Goal: Task Accomplishment & Management: Use online tool/utility

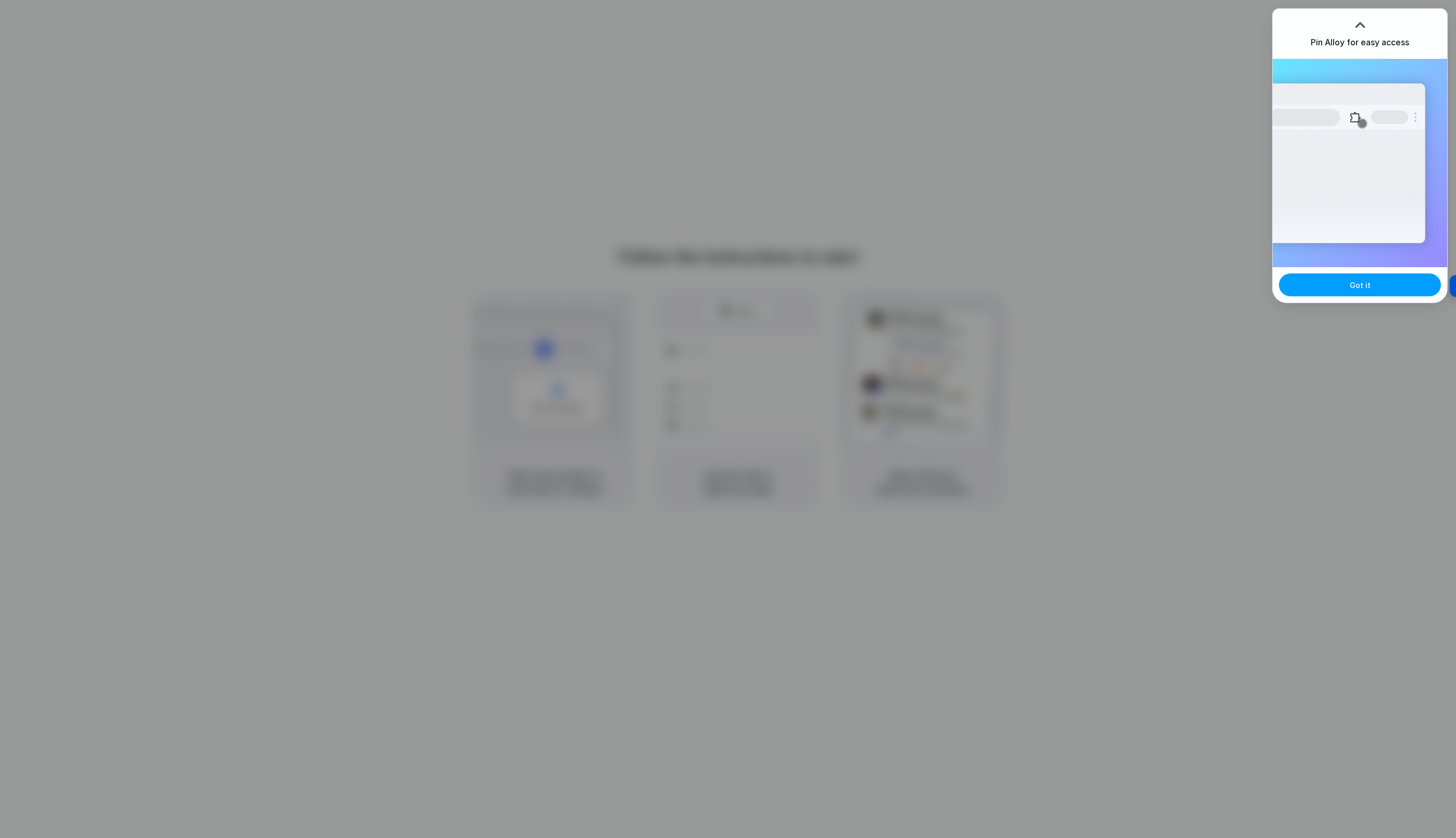
click at [1380, 280] on button "Got it" at bounding box center [1360, 285] width 162 height 23
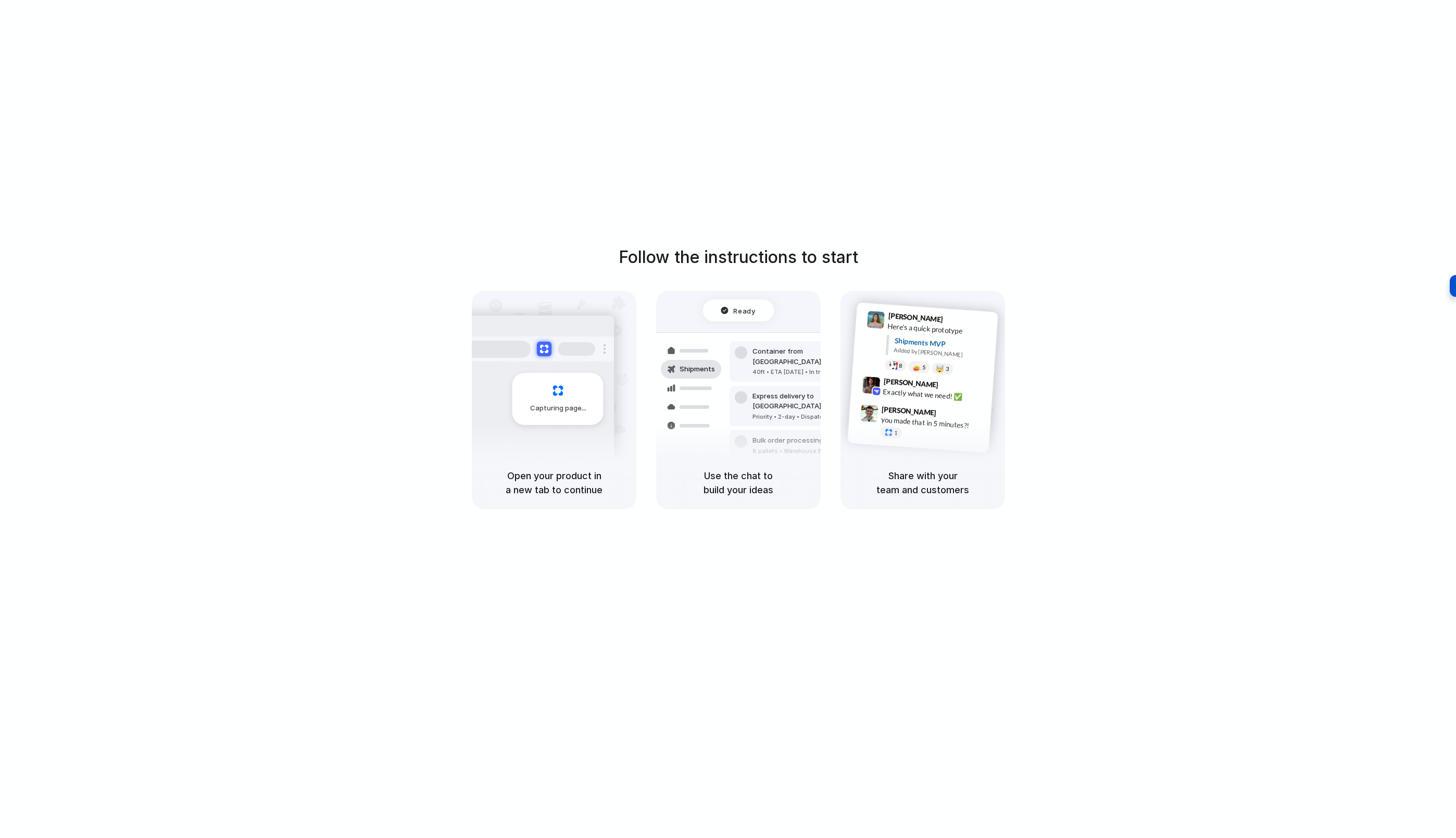
click at [1238, 101] on div "Follow the instructions to start Capturing page Open your product in a new tab …" at bounding box center [738, 429] width 1477 height 859
click at [728, 419] on div at bounding box center [728, 419] width 0 height 0
click at [760, 146] on div "Follow the instructions to start Capturing page Open your product in a new tab …" at bounding box center [738, 429] width 1477 height 859
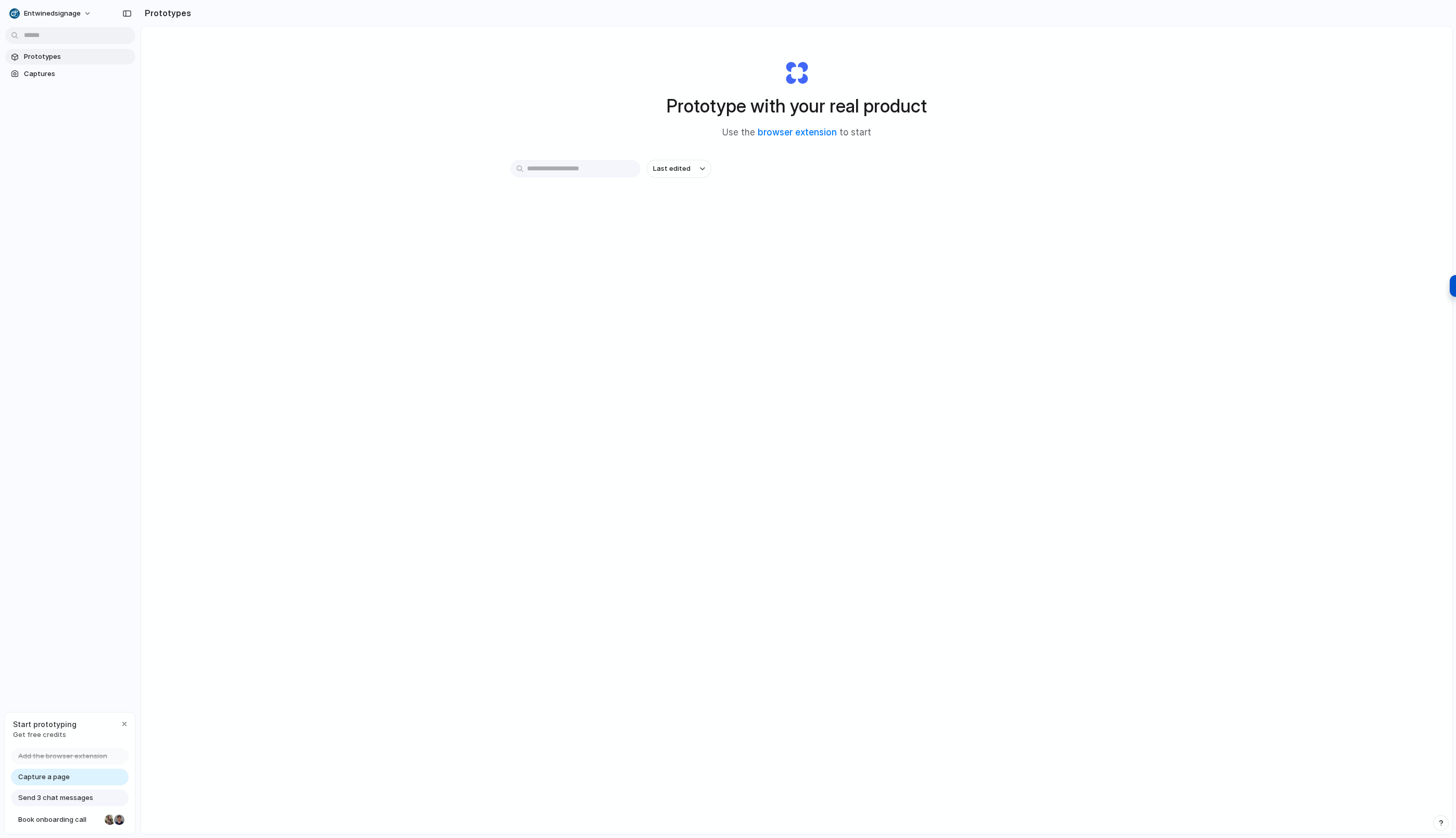
click at [314, 298] on div "Prototype with your real product Use the browser extension to start Last edited" at bounding box center [796, 458] width 1311 height 863
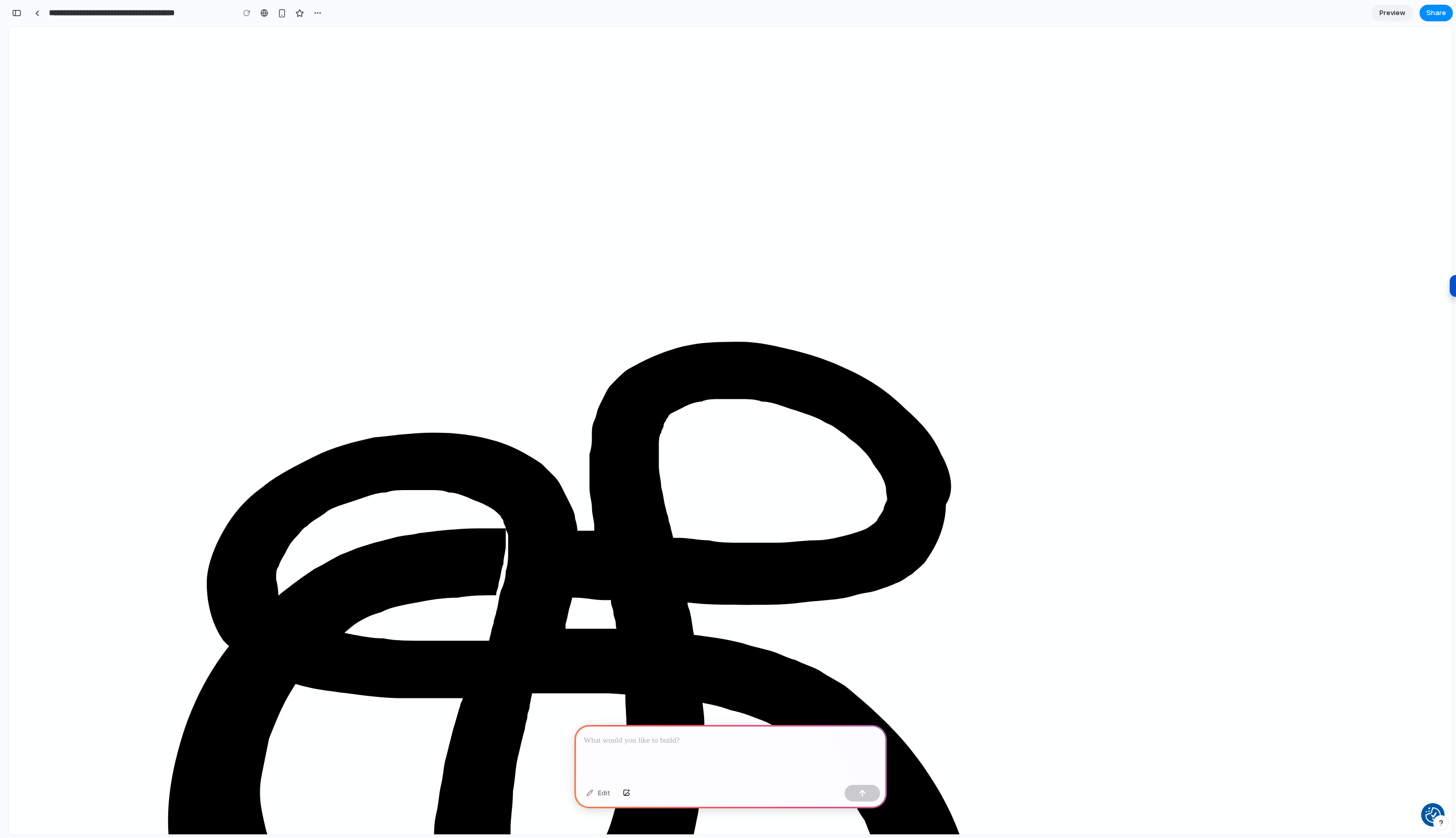
click at [685, 745] on div at bounding box center [731, 753] width 313 height 56
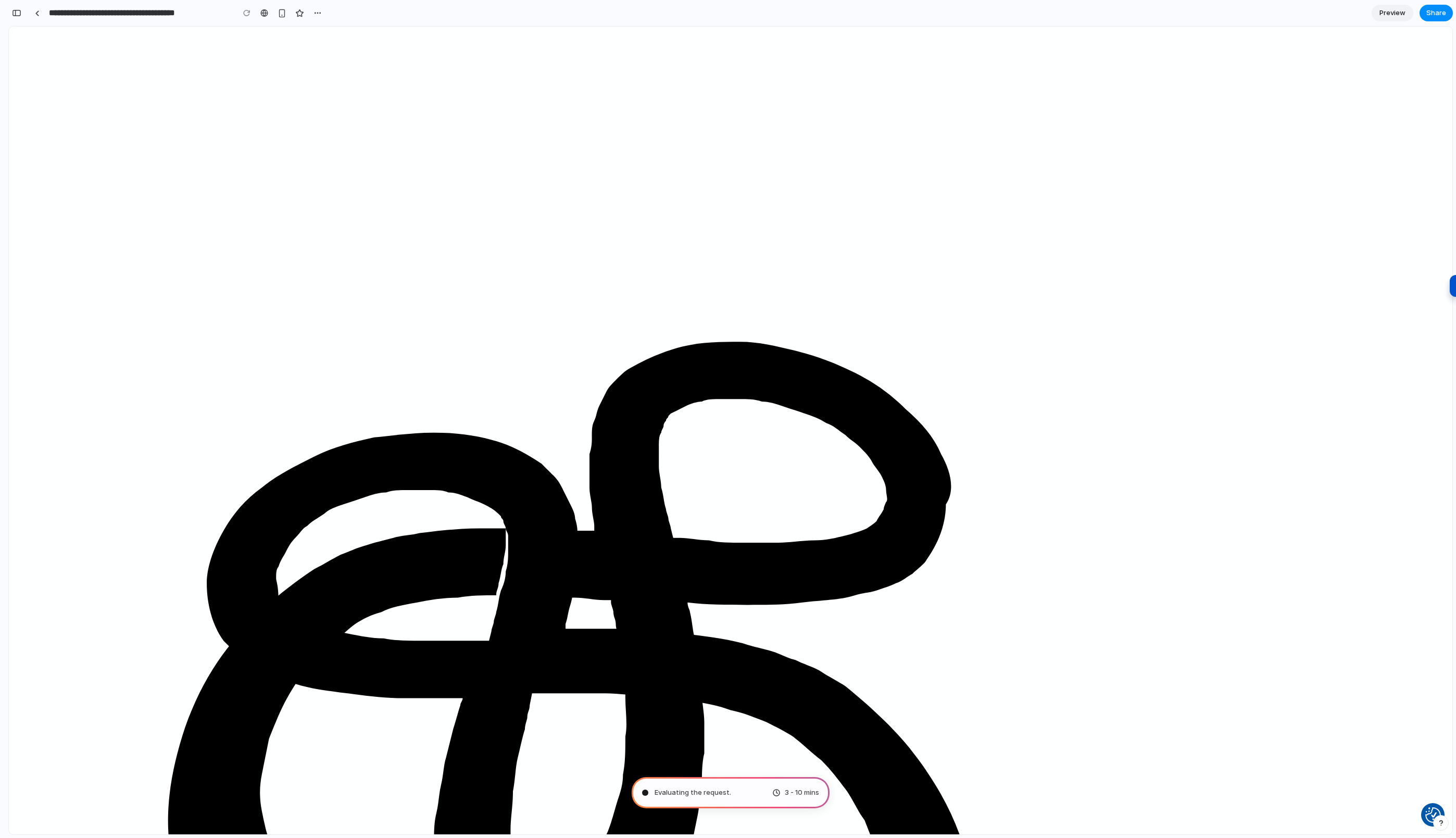
type input "**********"
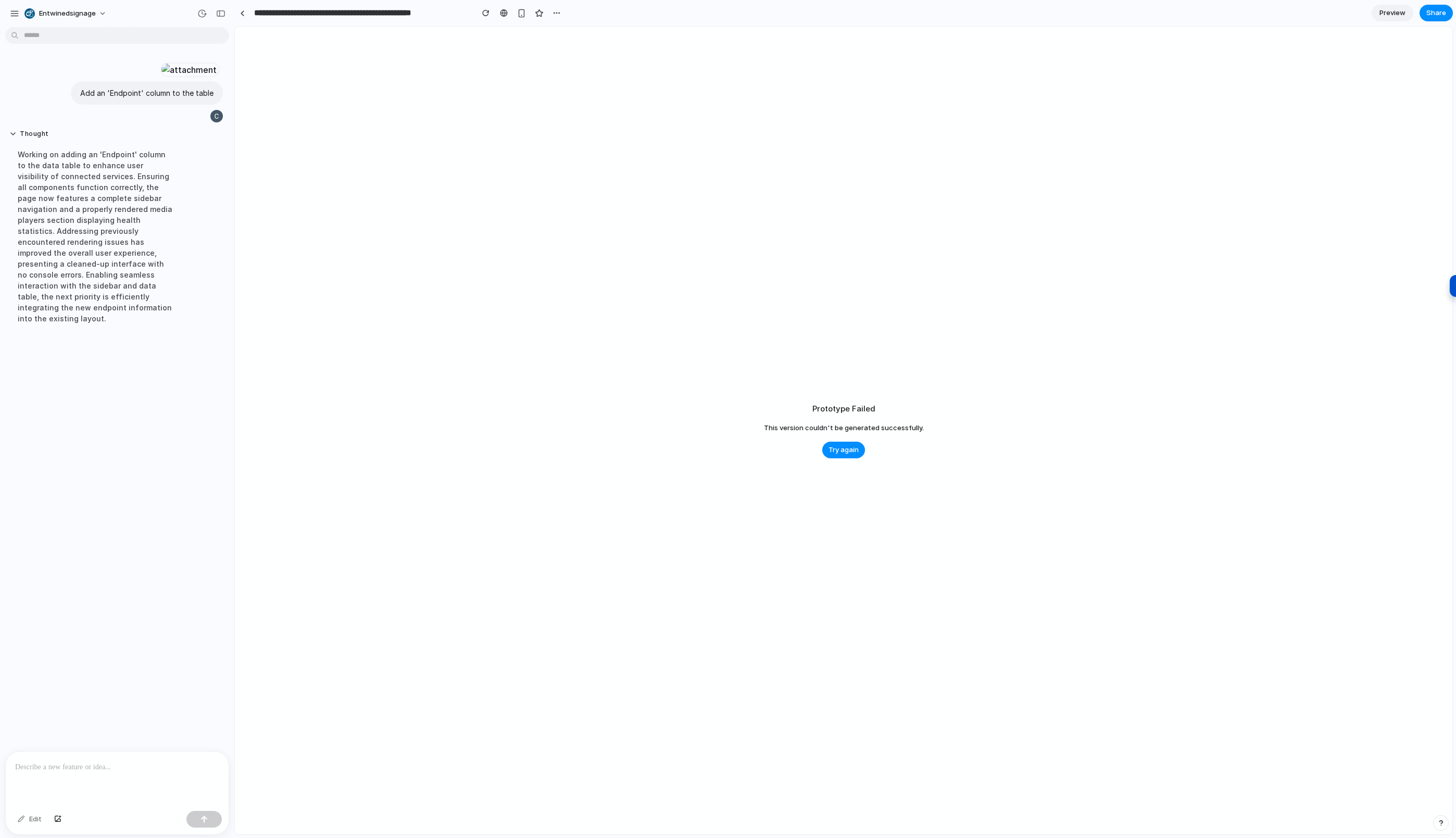
scroll to position [23, 0]
